Goal: Navigation & Orientation: Find specific page/section

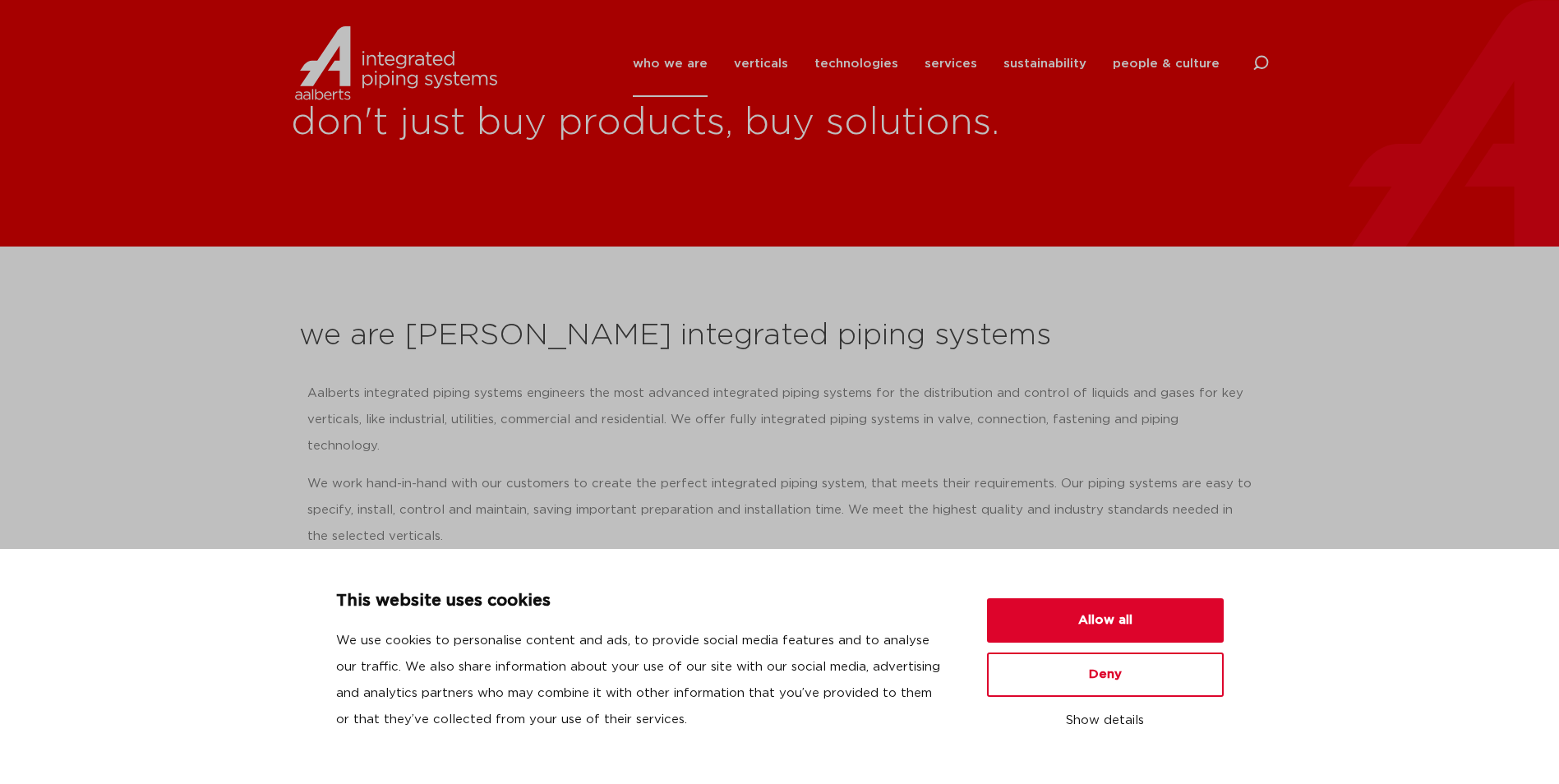
click at [1245, 206] on div "don't just buy products, buy solutions." at bounding box center [779, 123] width 1559 height 247
click at [1124, 627] on button "Allow all" at bounding box center [1105, 620] width 236 height 44
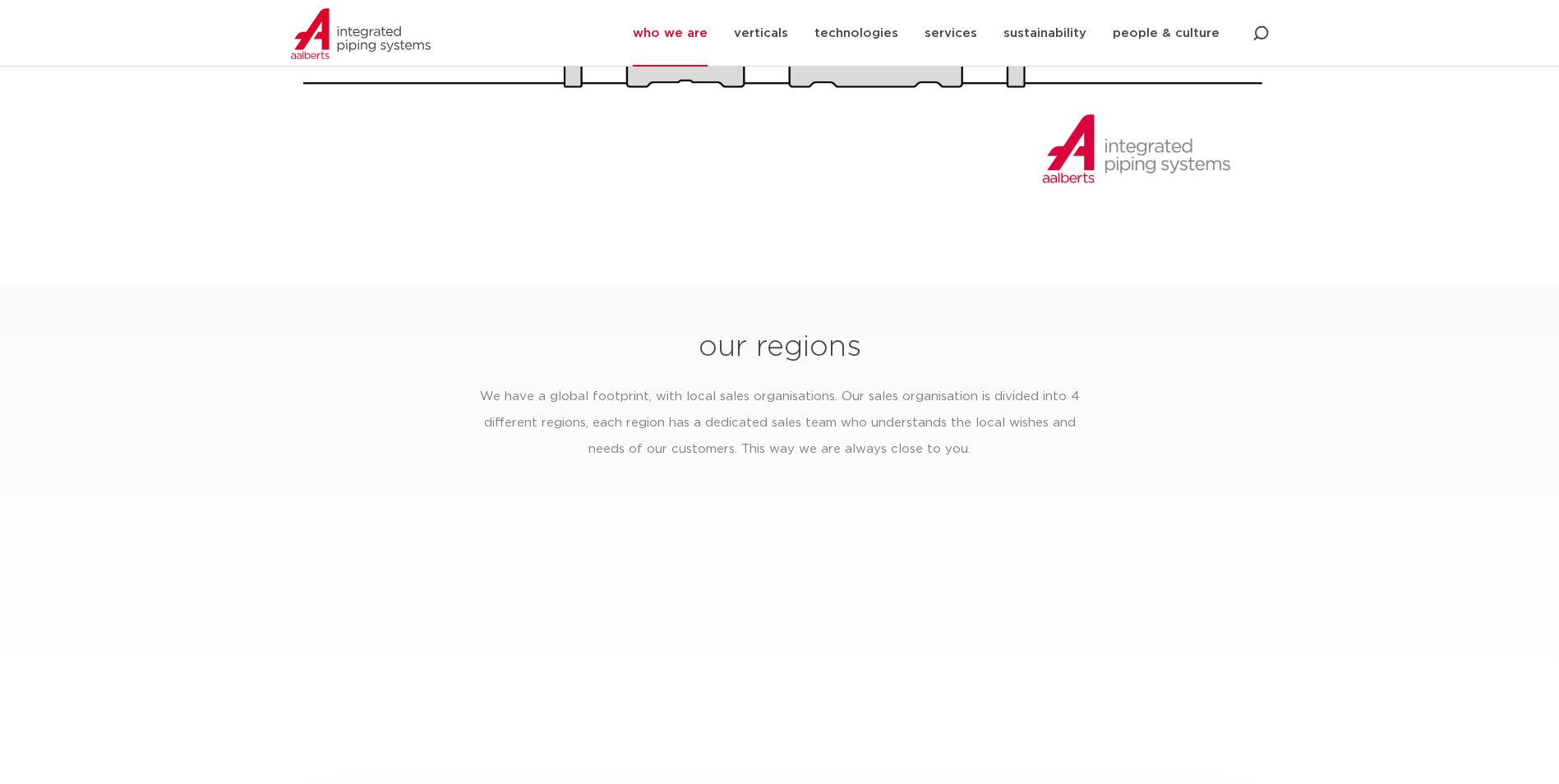
scroll to position [2464, 0]
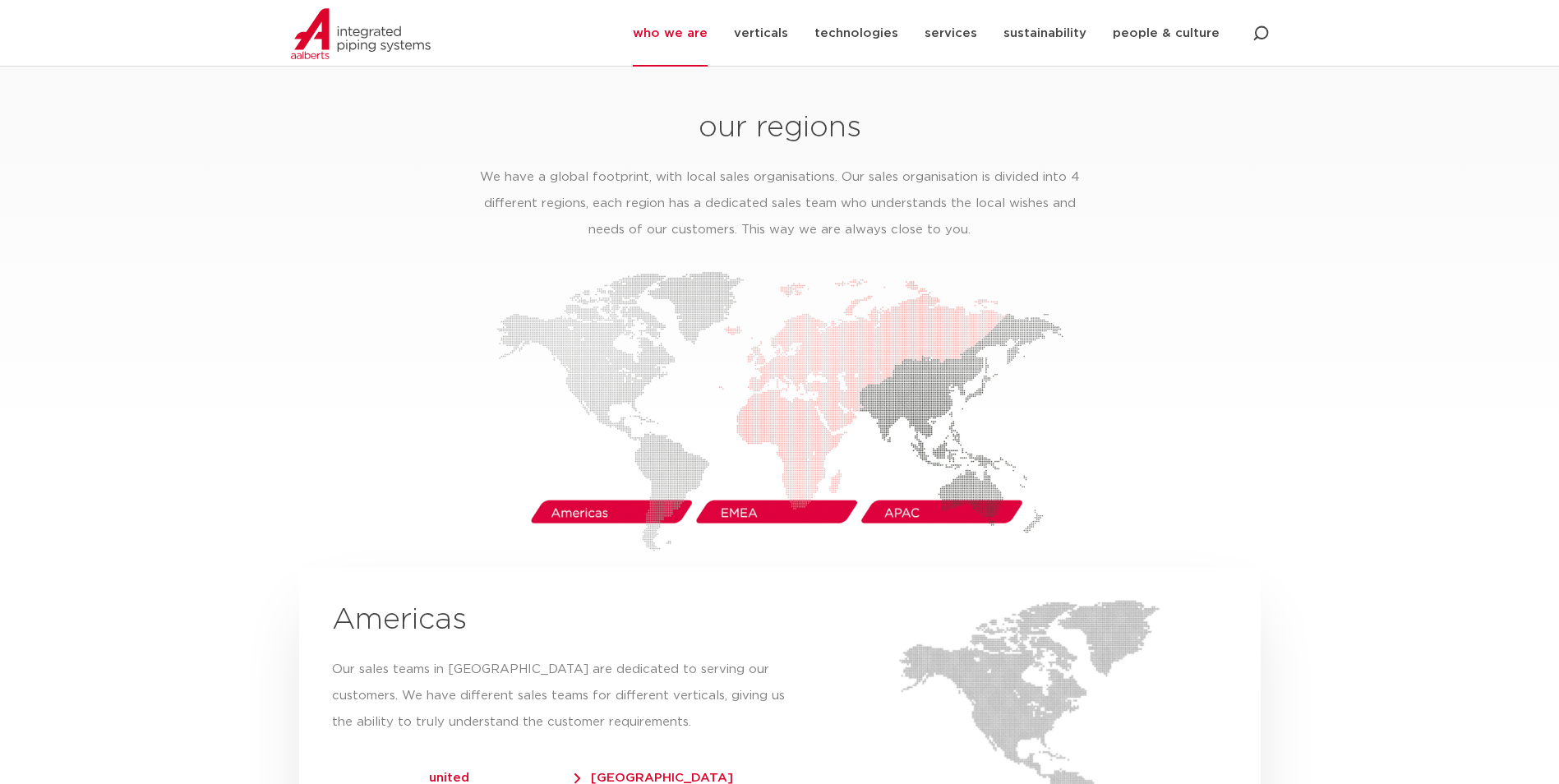
click at [632, 480] on img at bounding box center [780, 411] width 567 height 280
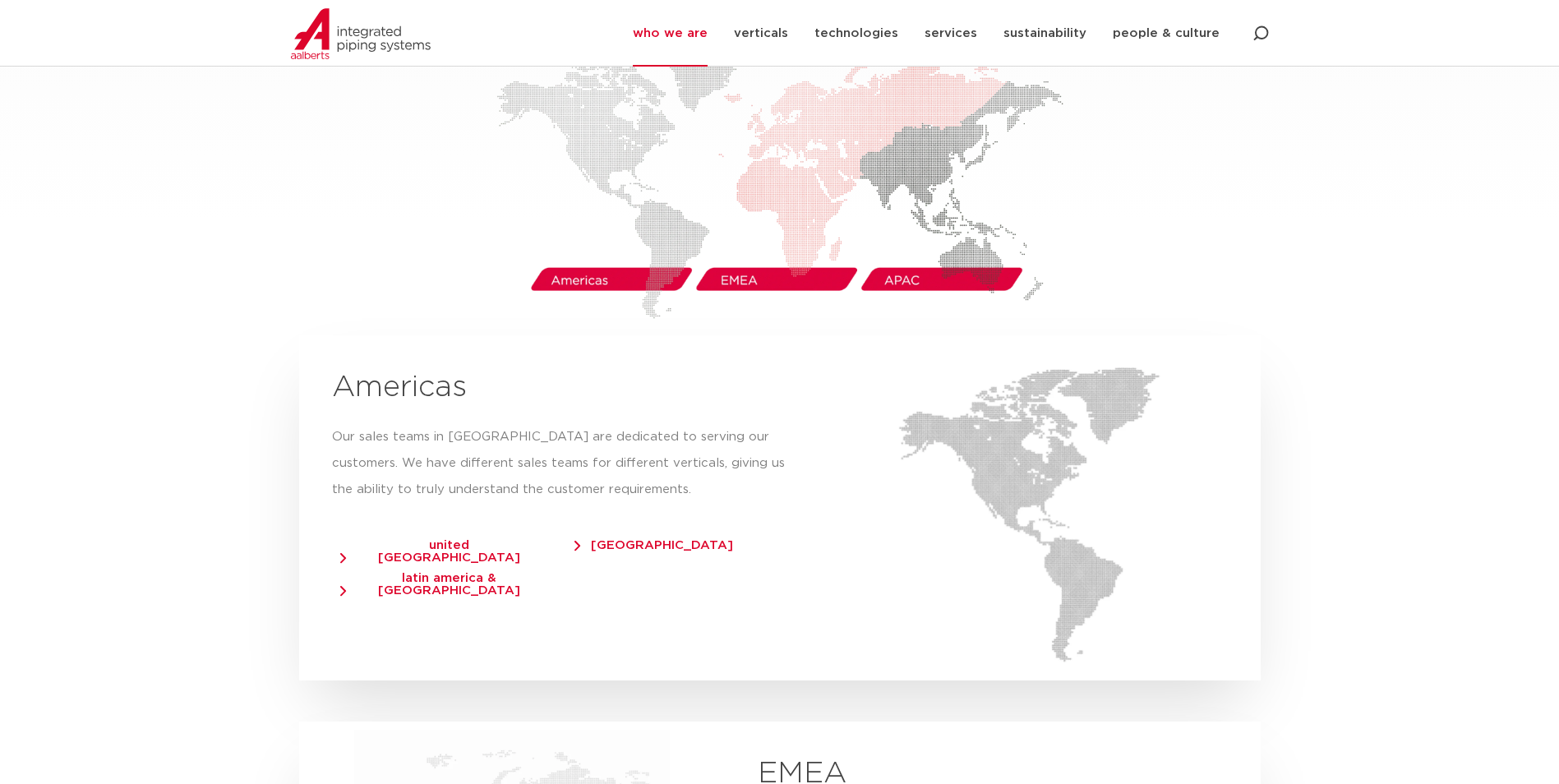
scroll to position [2711, 0]
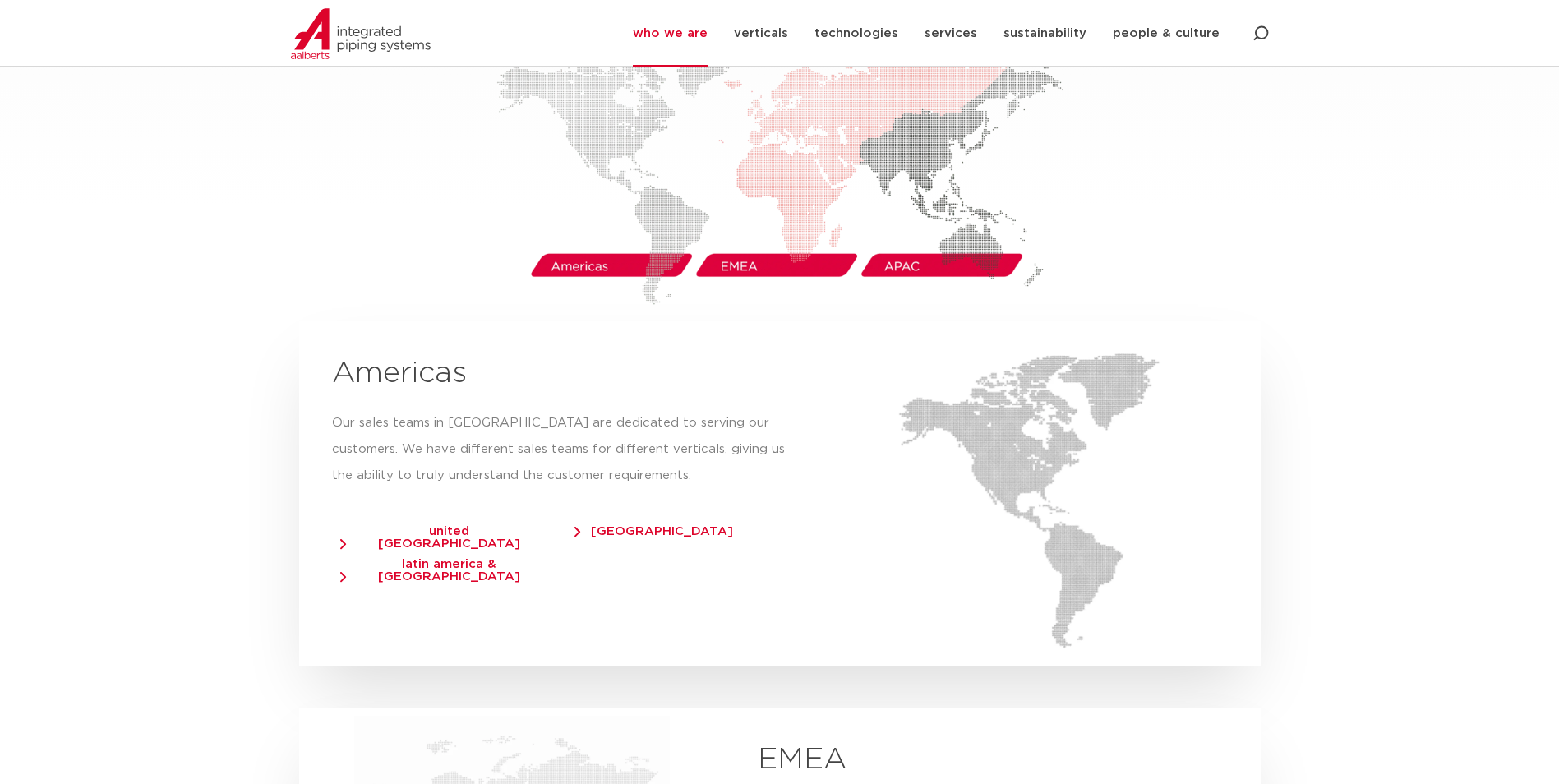
click at [611, 525] on span "[GEOGRAPHIC_DATA]" at bounding box center [653, 531] width 158 height 13
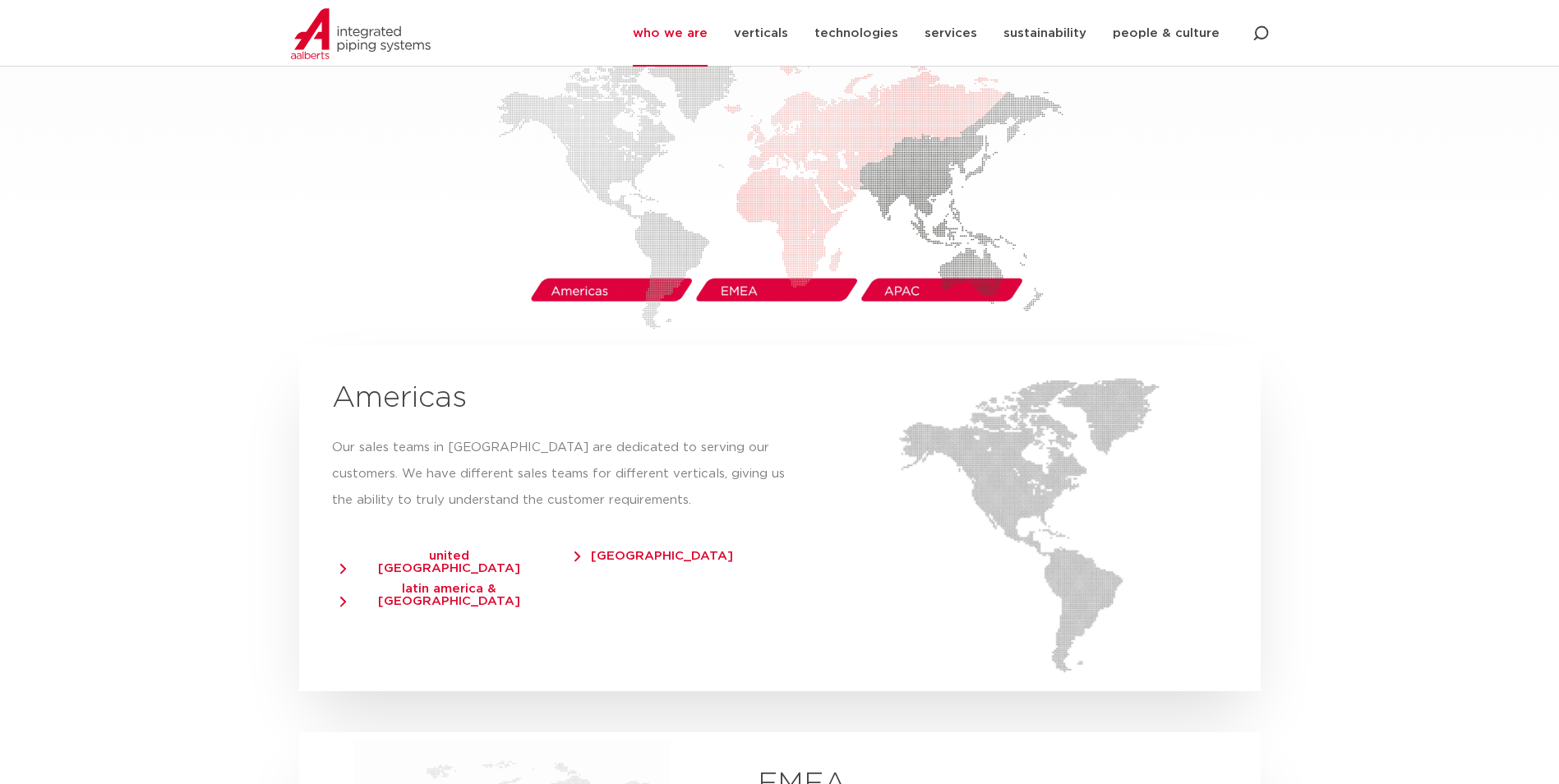
scroll to position [2711, 0]
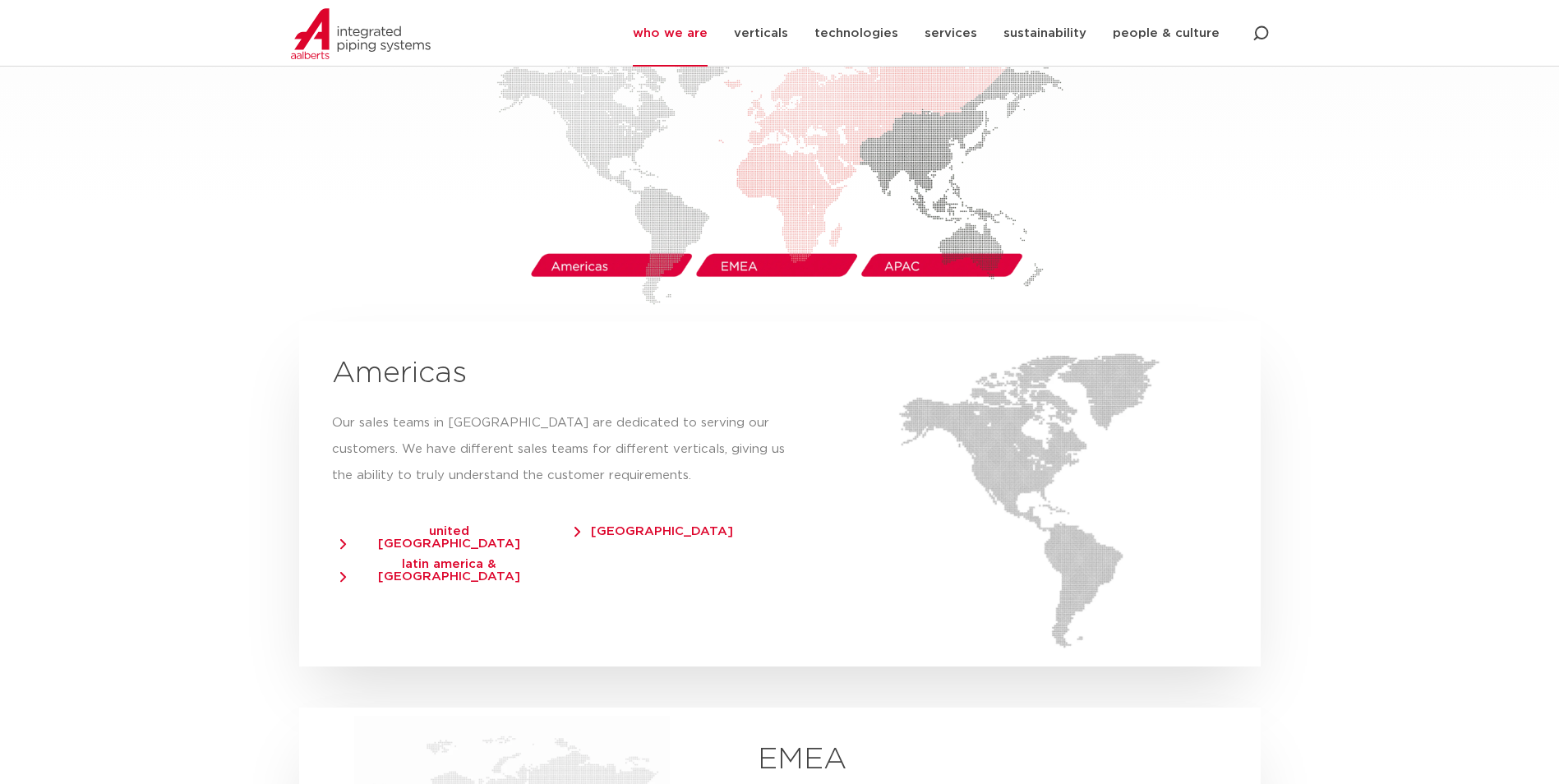
click at [621, 525] on span "[GEOGRAPHIC_DATA]" at bounding box center [653, 531] width 158 height 13
